Goal: Navigation & Orientation: Understand site structure

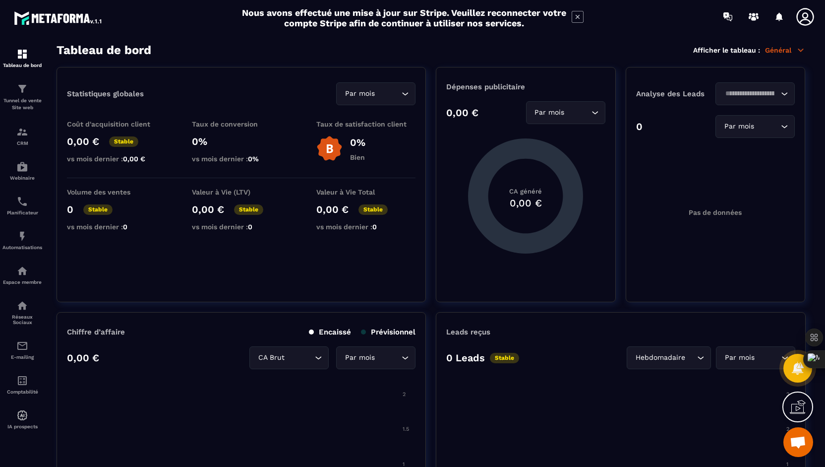
click at [577, 18] on icon at bounding box center [578, 17] width 12 height 12
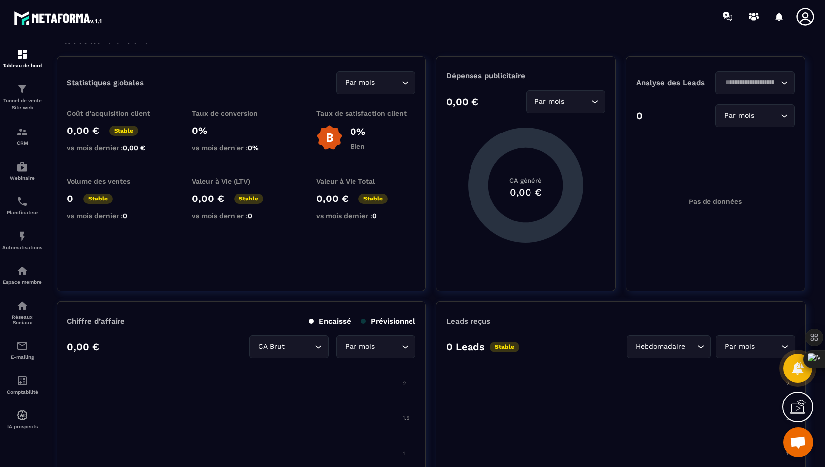
scroll to position [9, 0]
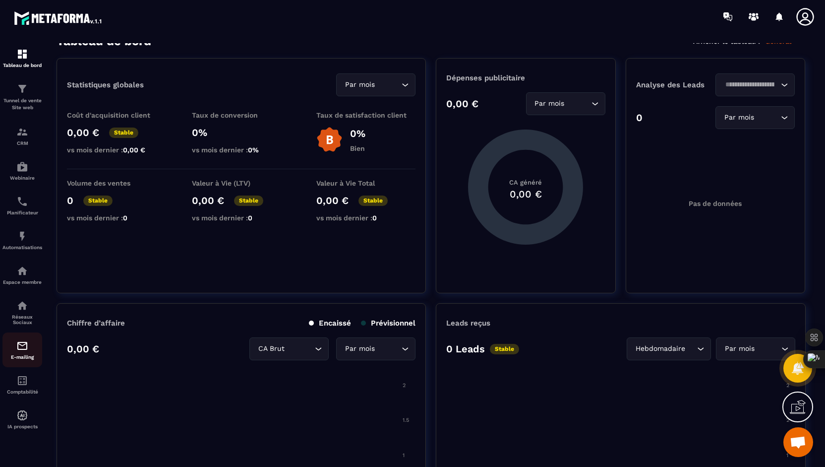
click at [20, 351] on img at bounding box center [22, 346] width 12 height 12
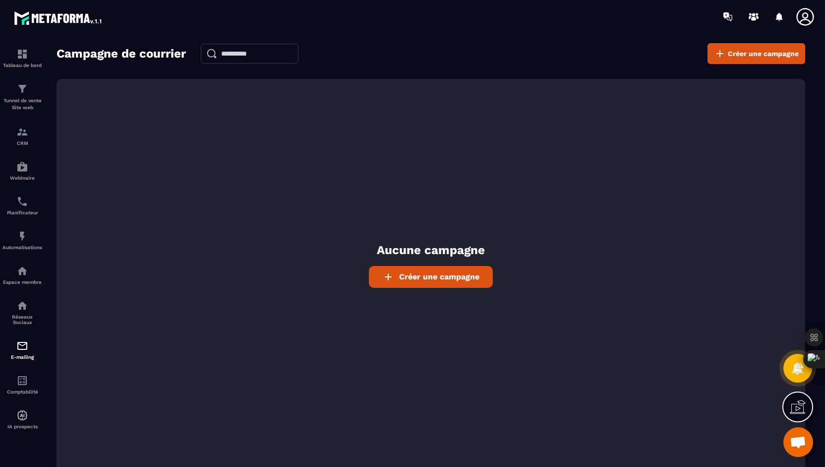
drag, startPoint x: 66, startPoint y: 424, endPoint x: 181, endPoint y: 399, distance: 117.8
click at [181, 399] on div "Aucune campagne Créer une campagne" at bounding box center [431, 277] width 749 height 396
click at [27, 98] on p "Tunnel de vente Site web" at bounding box center [22, 104] width 40 height 14
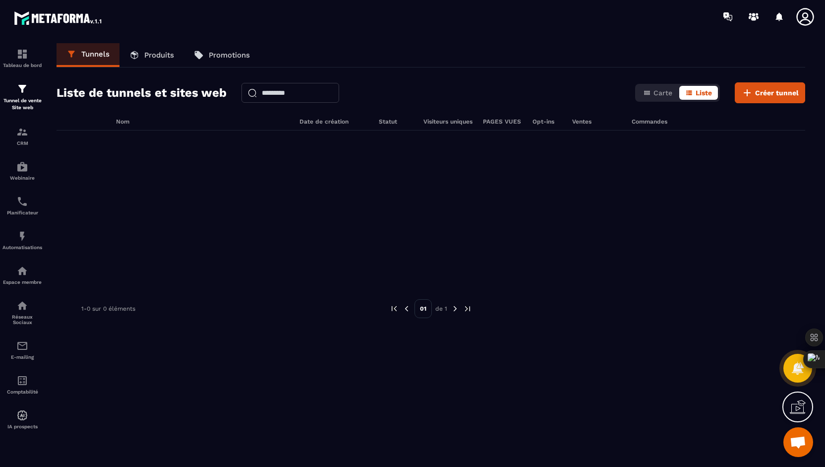
click at [164, 54] on p "Produits" at bounding box center [159, 55] width 30 height 9
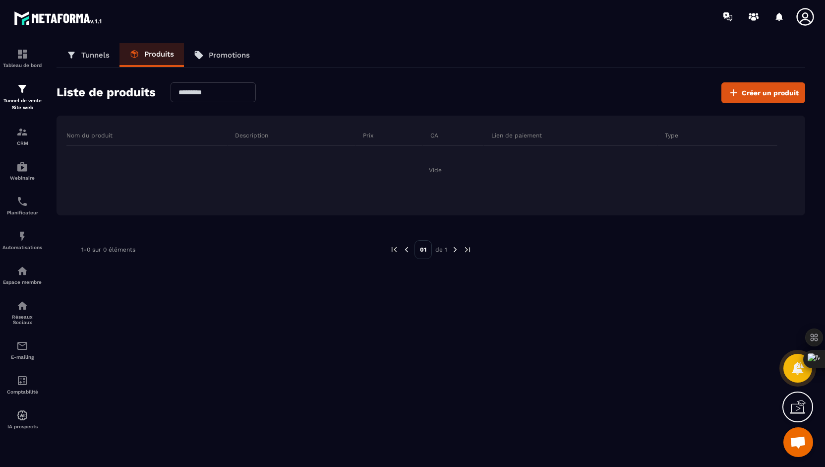
click at [225, 52] on p "Promotions" at bounding box center [229, 55] width 41 height 9
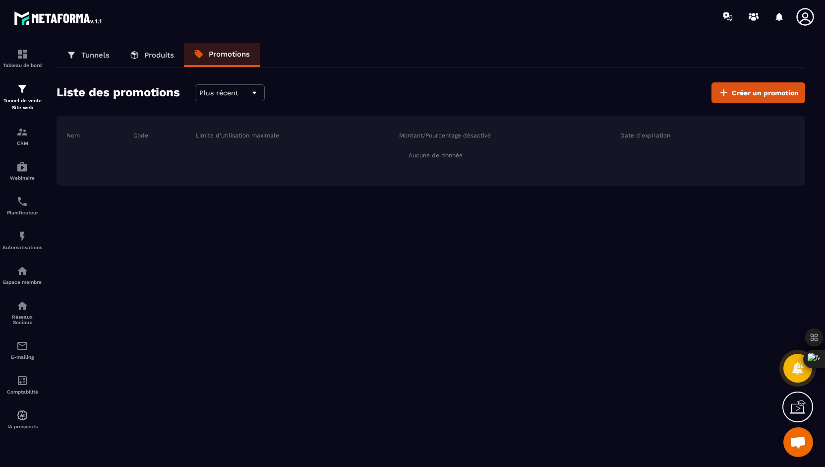
click at [89, 58] on p "Tunnels" at bounding box center [95, 55] width 28 height 9
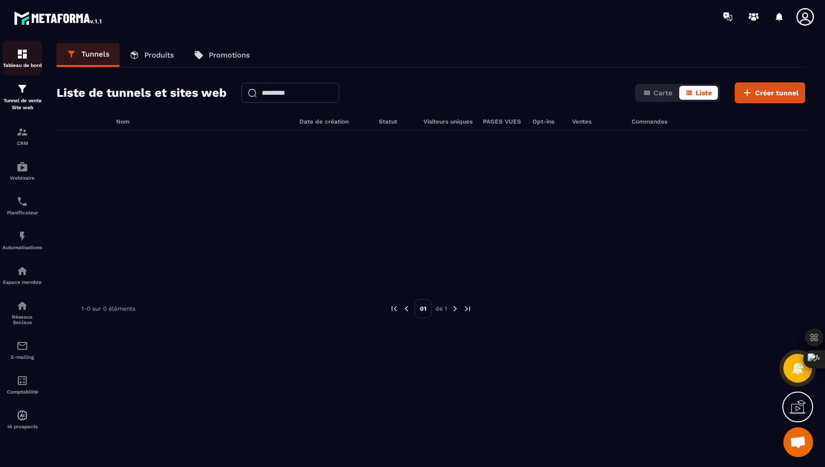
click at [24, 52] on img at bounding box center [22, 54] width 12 height 12
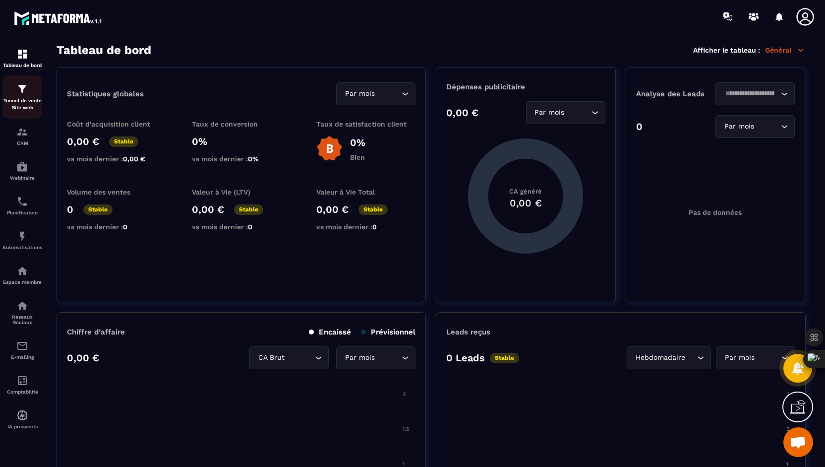
click at [31, 96] on div "Tunnel de vente Site web" at bounding box center [22, 97] width 40 height 28
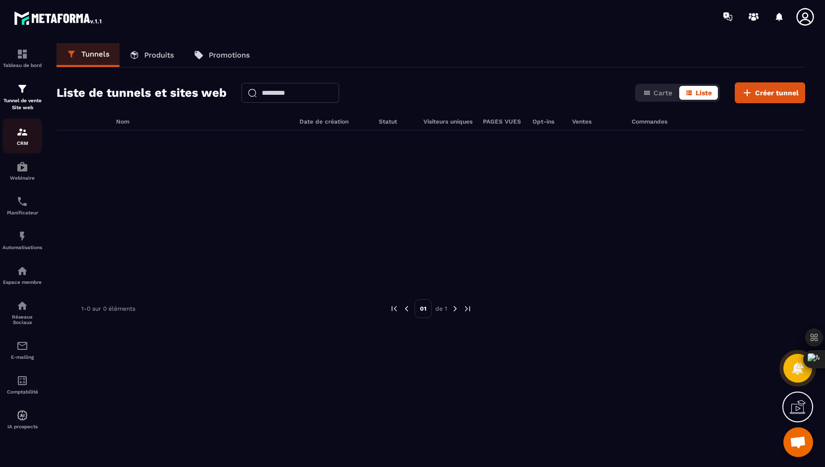
click at [19, 139] on div "CRM" at bounding box center [22, 136] width 40 height 20
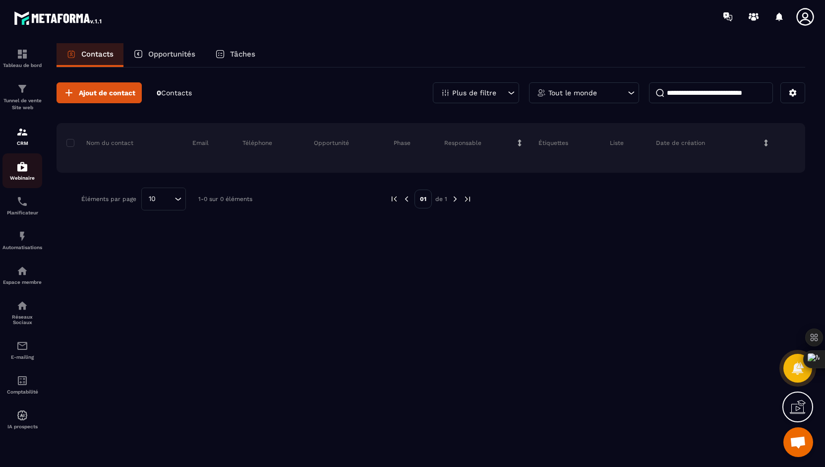
click at [18, 170] on img at bounding box center [22, 167] width 12 height 12
